Goal: Information Seeking & Learning: Understand process/instructions

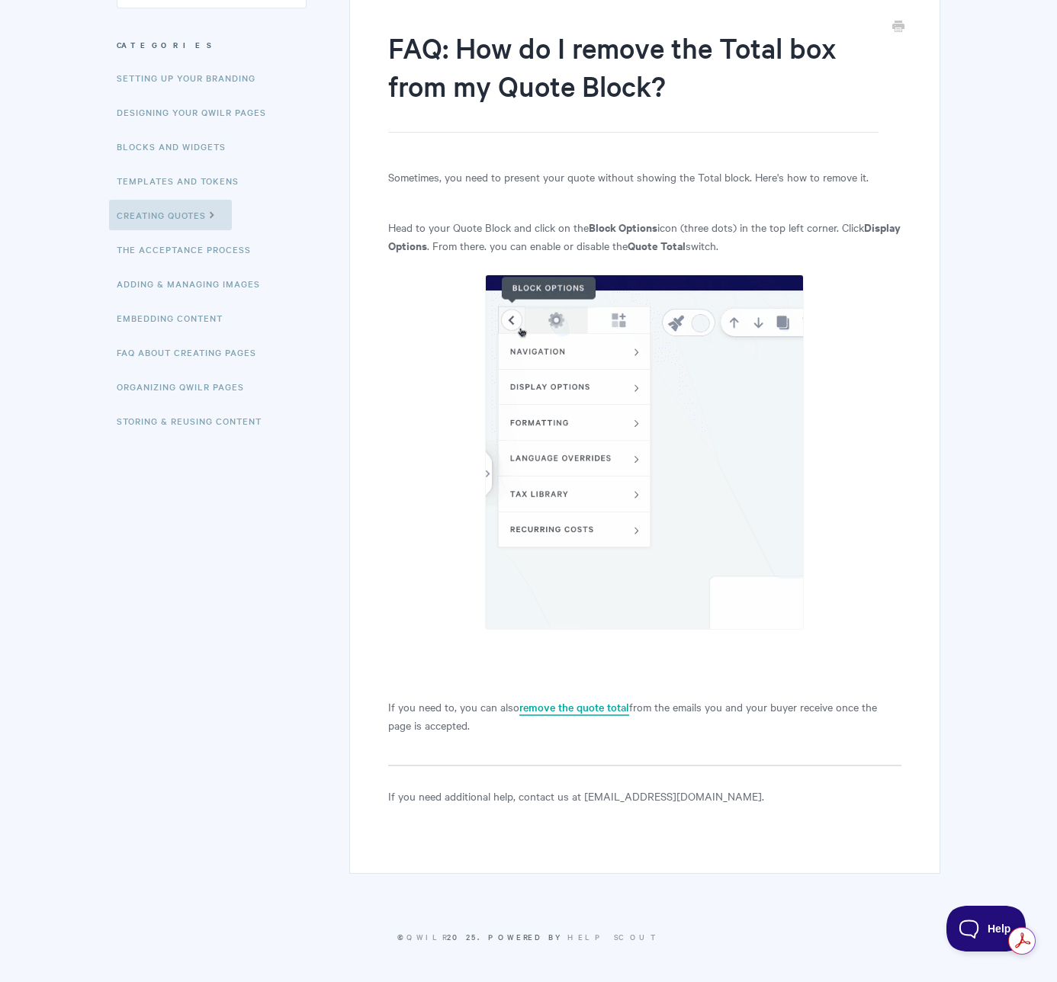
click at [582, 710] on link "remove the quote total" at bounding box center [574, 707] width 110 height 17
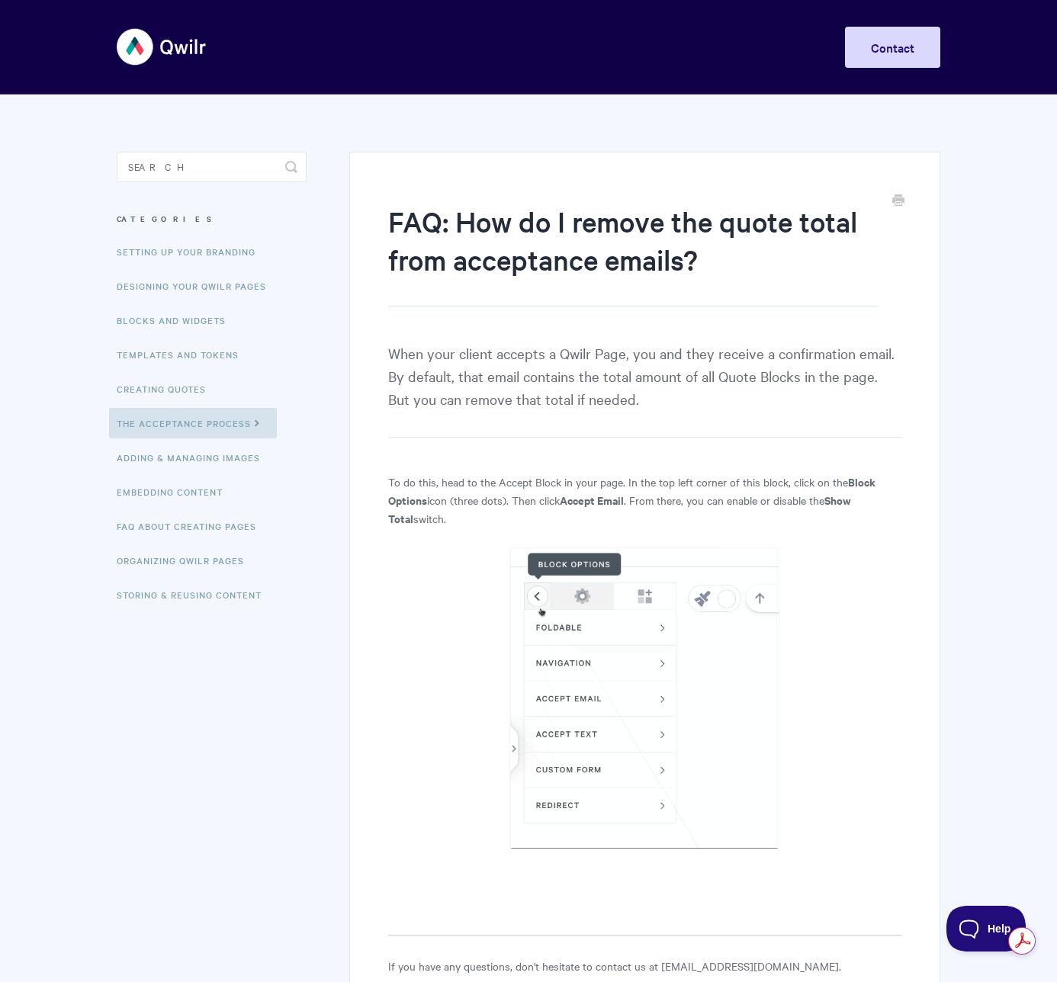
click at [457, 241] on h1 "FAQ: How do I remove the quote total from acceptance emails?" at bounding box center [633, 254] width 490 height 104
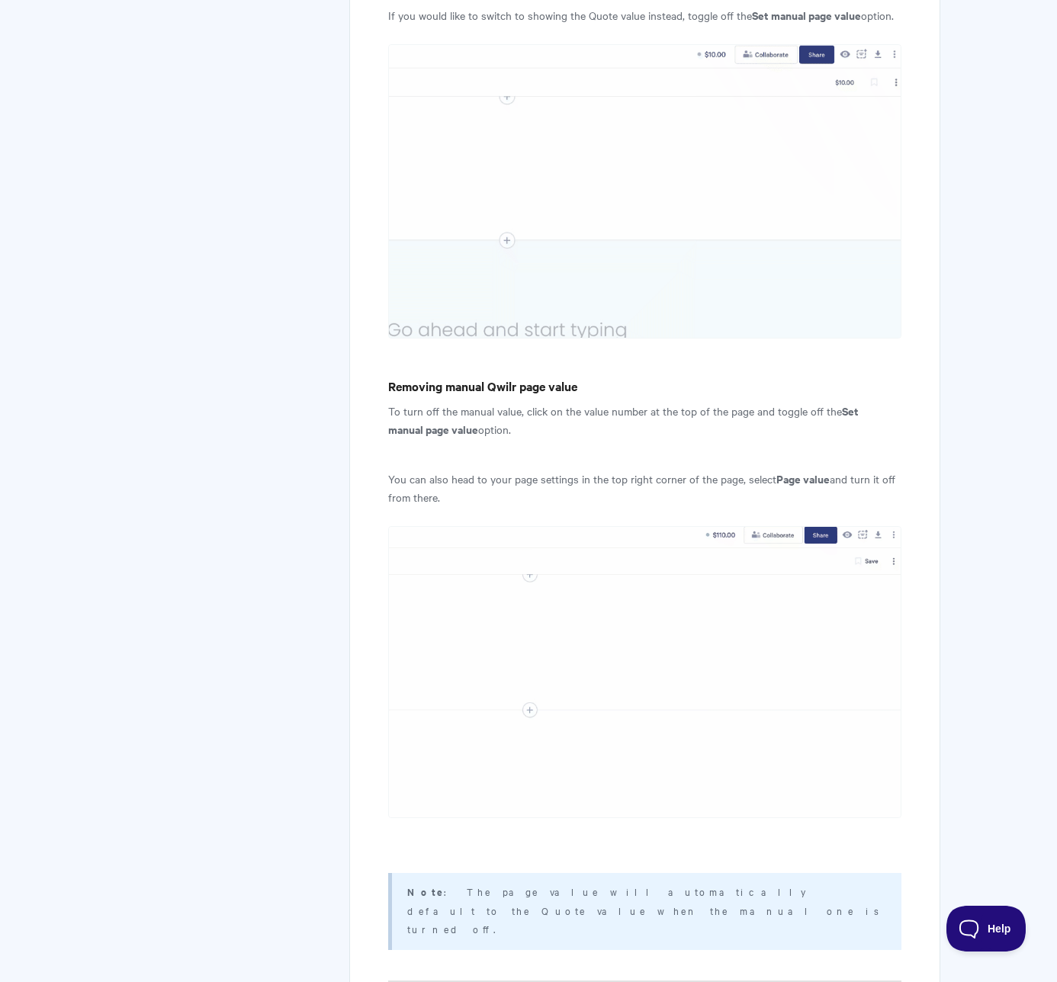
scroll to position [2946, 0]
